Goal: Find contact information: Find contact information

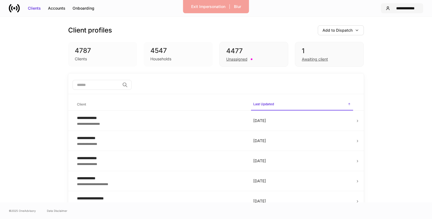
click at [396, 9] on div "**********" at bounding box center [405, 9] width 26 height 6
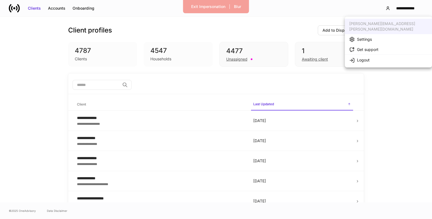
click at [382, 37] on li "Settings" at bounding box center [388, 39] width 87 height 10
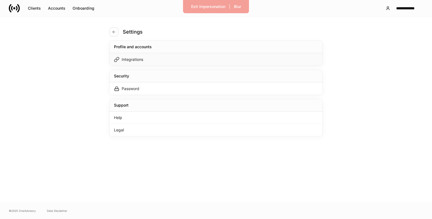
click at [213, 58] on div "Integrations" at bounding box center [215, 59] width 213 height 12
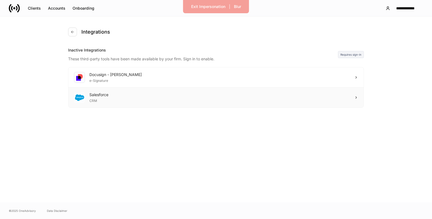
click at [215, 93] on div "Salesforce CRM" at bounding box center [215, 98] width 295 height 20
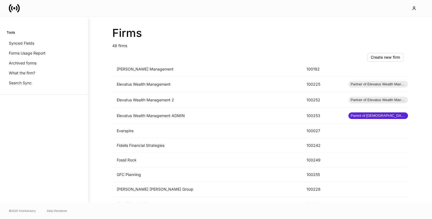
scroll to position [354, 0]
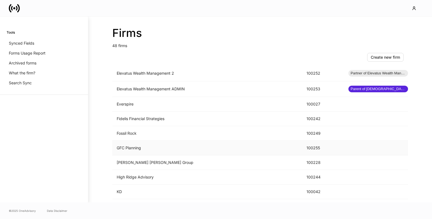
click at [178, 147] on td "GFC Planning" at bounding box center [207, 148] width 190 height 15
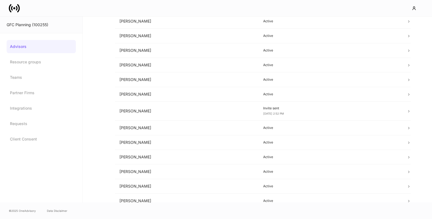
scroll to position [122, 0]
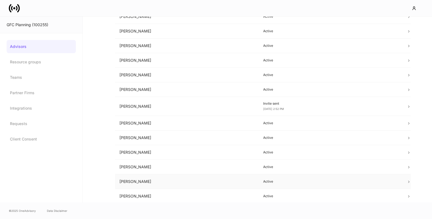
click at [199, 185] on td "Shelly Peterson" at bounding box center [187, 182] width 144 height 15
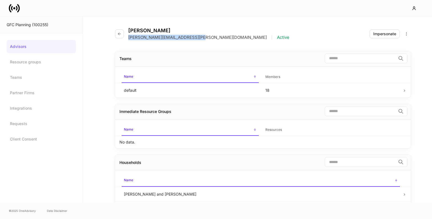
drag, startPoint x: 195, startPoint y: 38, endPoint x: 128, endPoint y: 39, distance: 67.0
click at [128, 39] on div "Shelly Peterson shelly.peterson@gfcplanning.com | Active" at bounding box center [204, 34] width 179 height 13
copy p "shelly.peterson@gfcplanning.com"
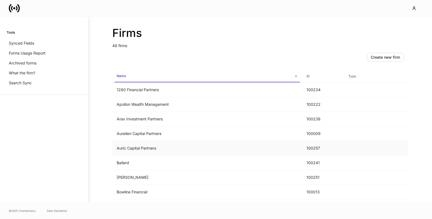
click at [132, 148] on td "Auric Capital Partners" at bounding box center [207, 148] width 190 height 15
